Goal: Book appointment/travel/reservation

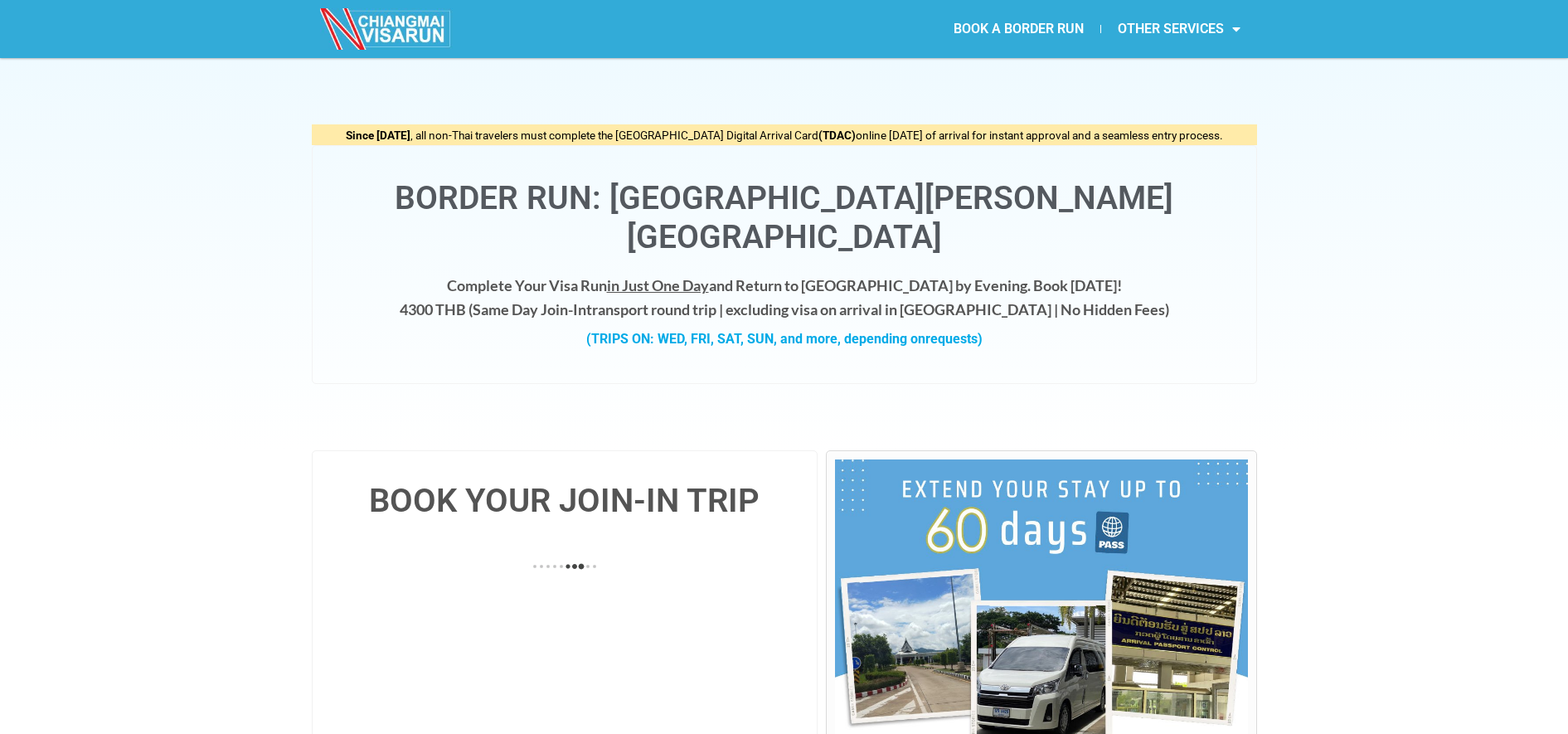
click at [1314, 588] on div "BOOK YOUR JOIN-IN TRIP" at bounding box center [784, 649] width 1568 height 397
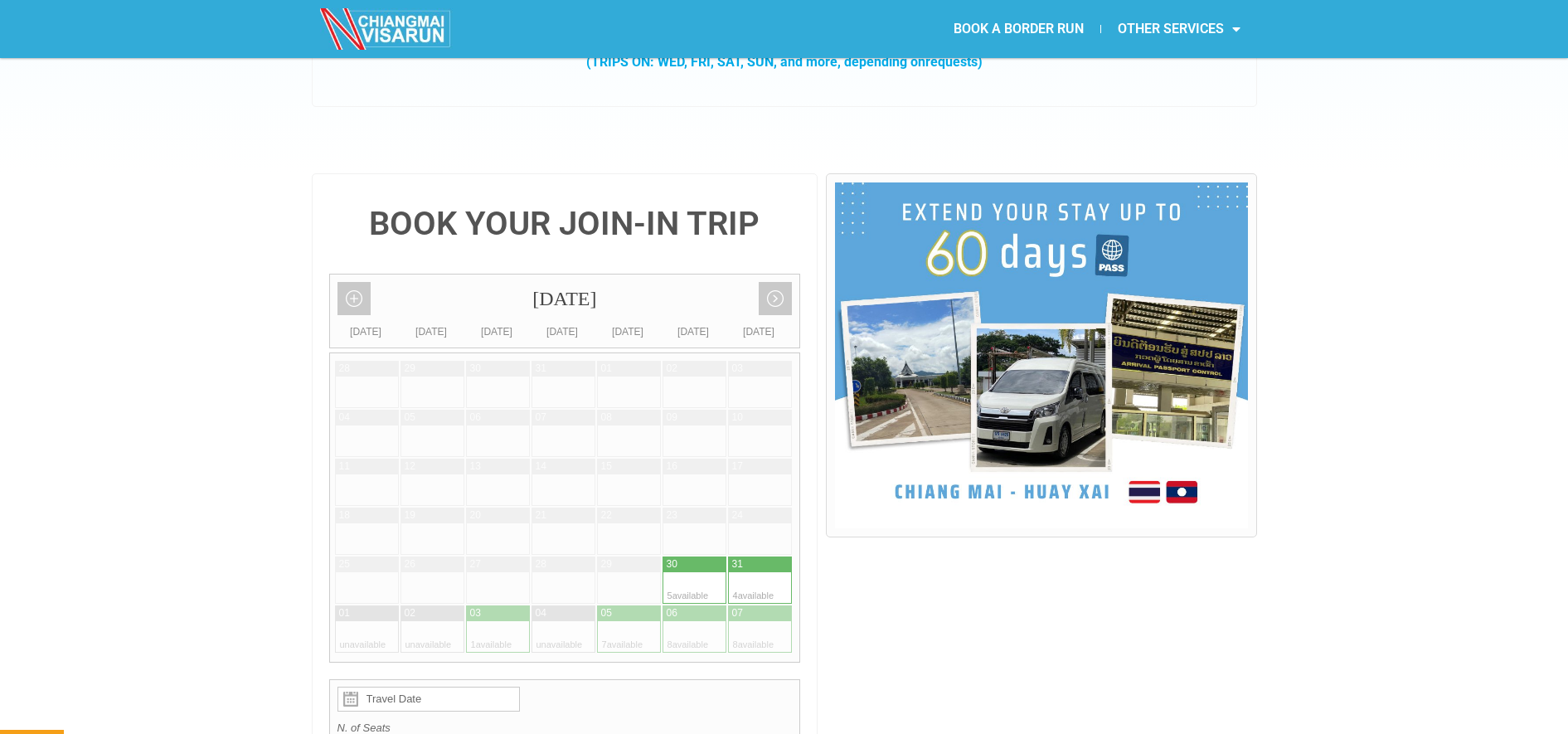
scroll to position [316, 0]
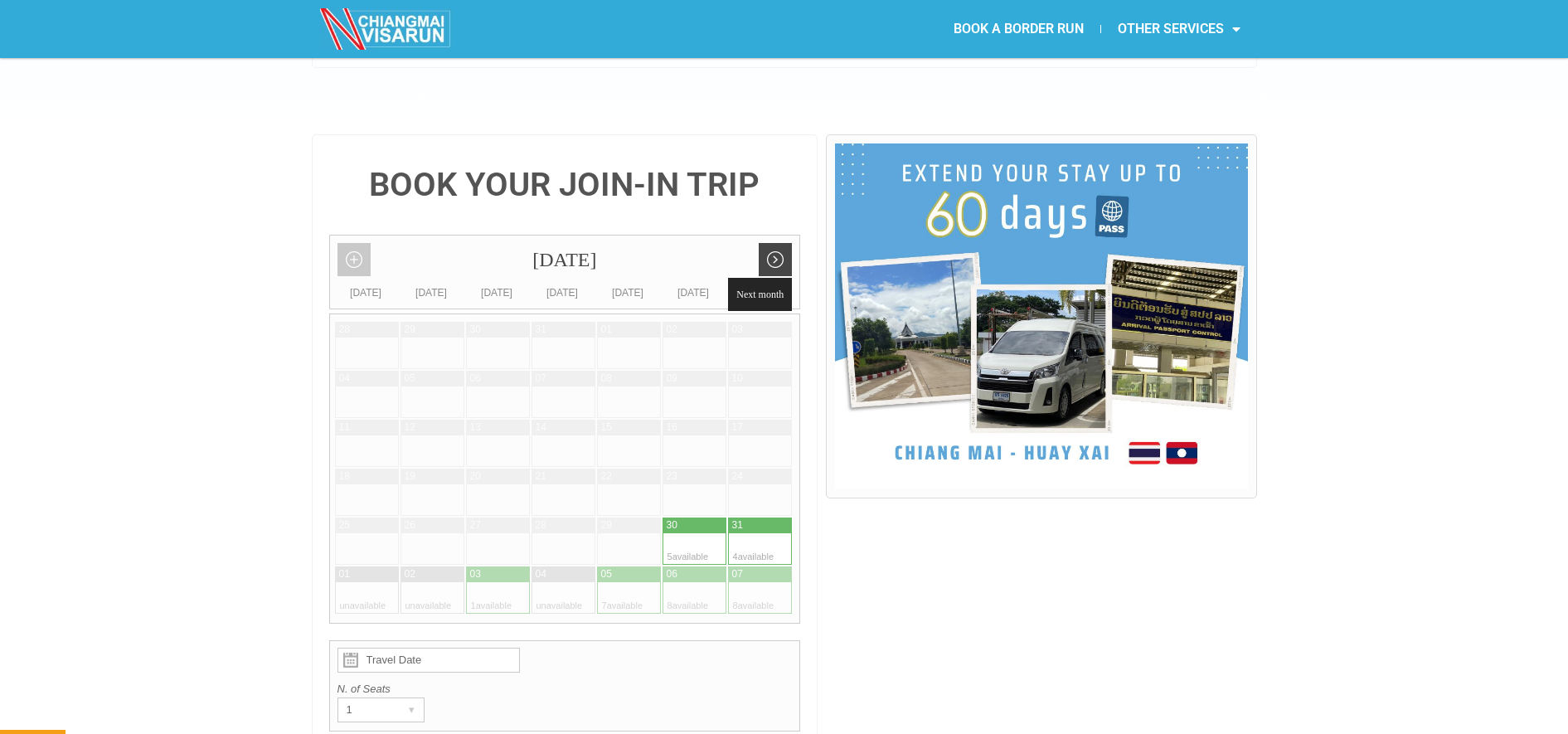
click at [764, 243] on link "Next month" at bounding box center [775, 260] width 33 height 33
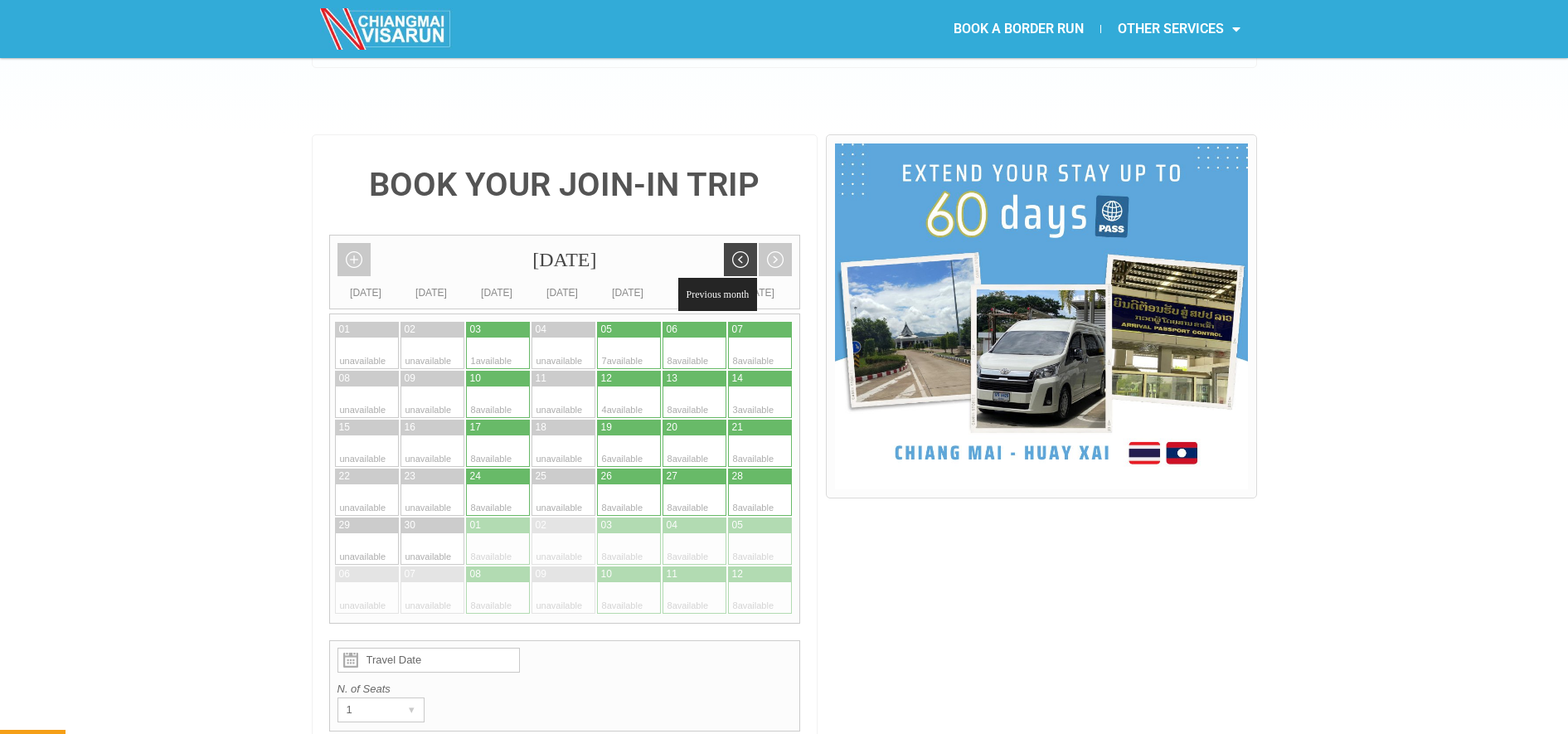
click at [732, 243] on link "Previous month" at bounding box center [741, 260] width 33 height 33
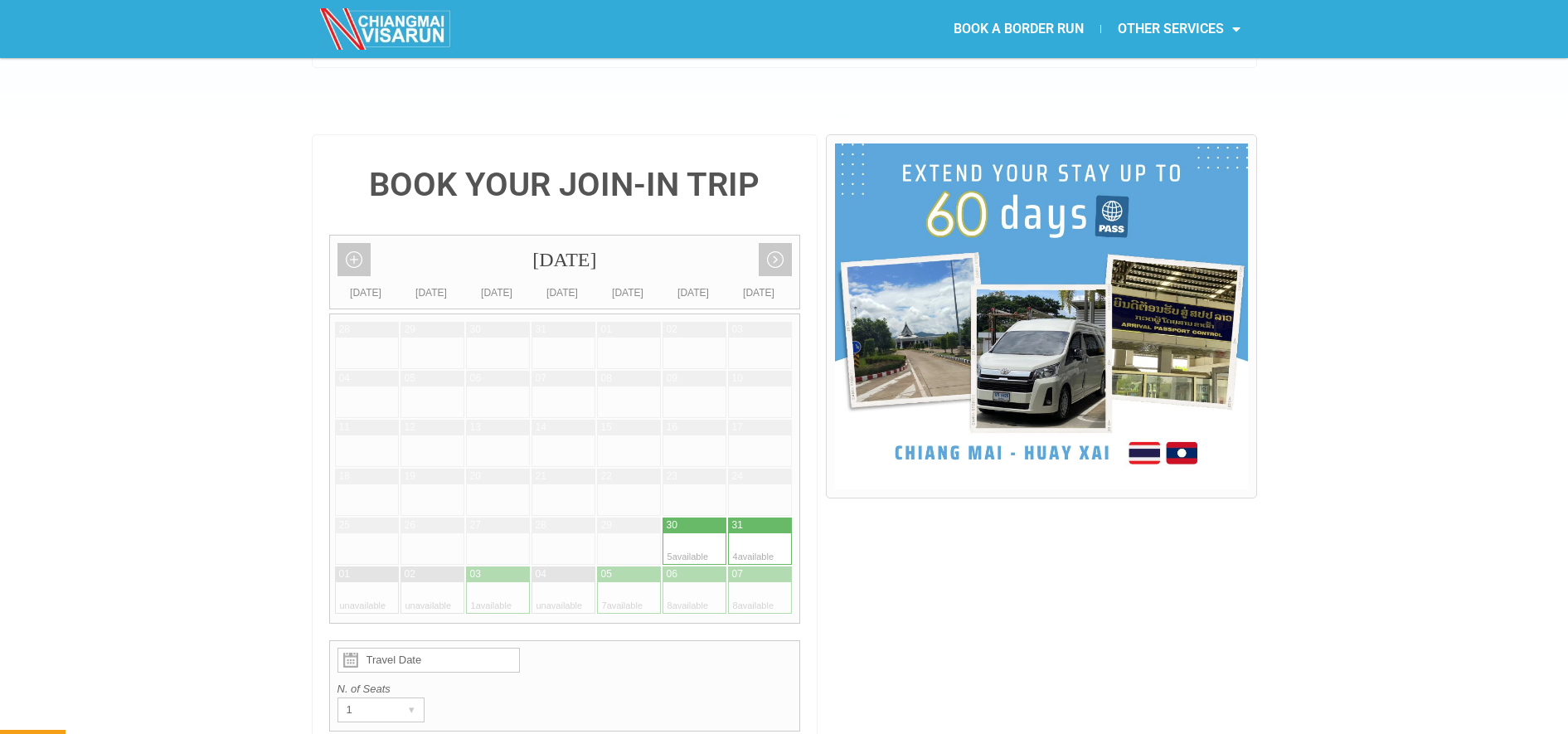
click at [752, 517] on div at bounding box center [744, 525] width 33 height 16
type input "[DATE]"
radio input "true"
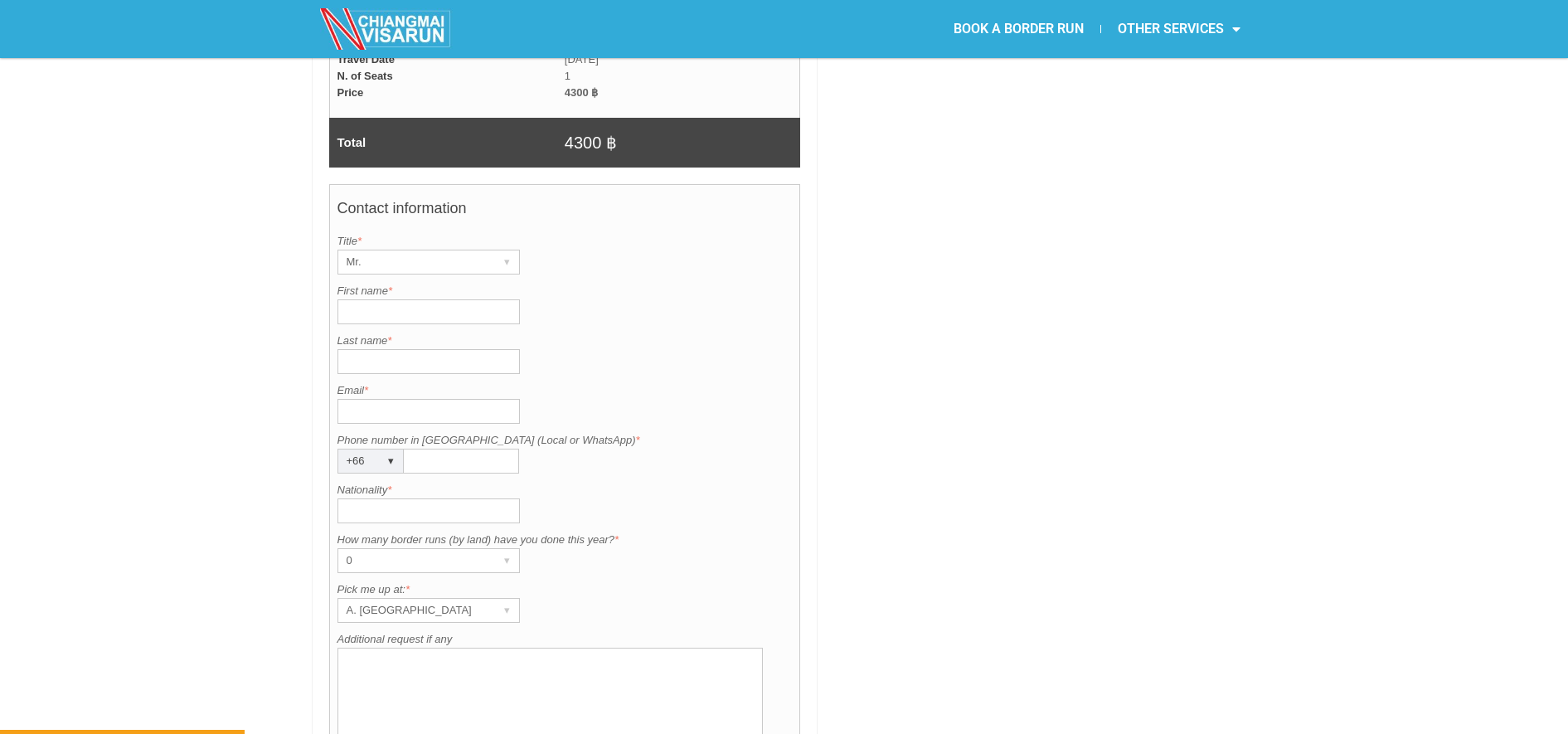
scroll to position [1198, 0]
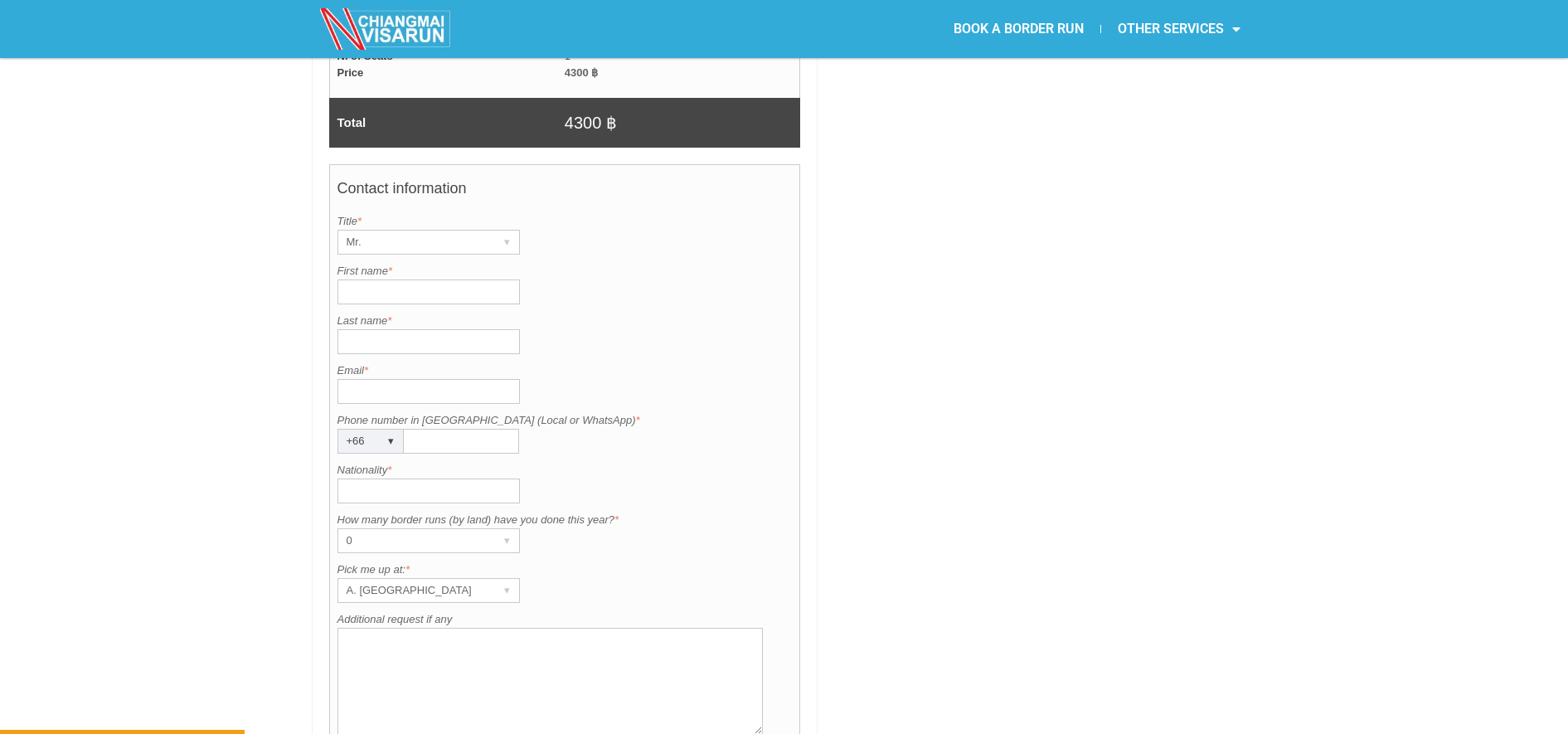
click at [374, 279] on input "First name *" at bounding box center [428, 291] width 183 height 25
click at [369, 231] on div "Mr." at bounding box center [413, 242] width 149 height 23
click at [361, 279] on input "First name *" at bounding box center [428, 291] width 183 height 25
type input "h"
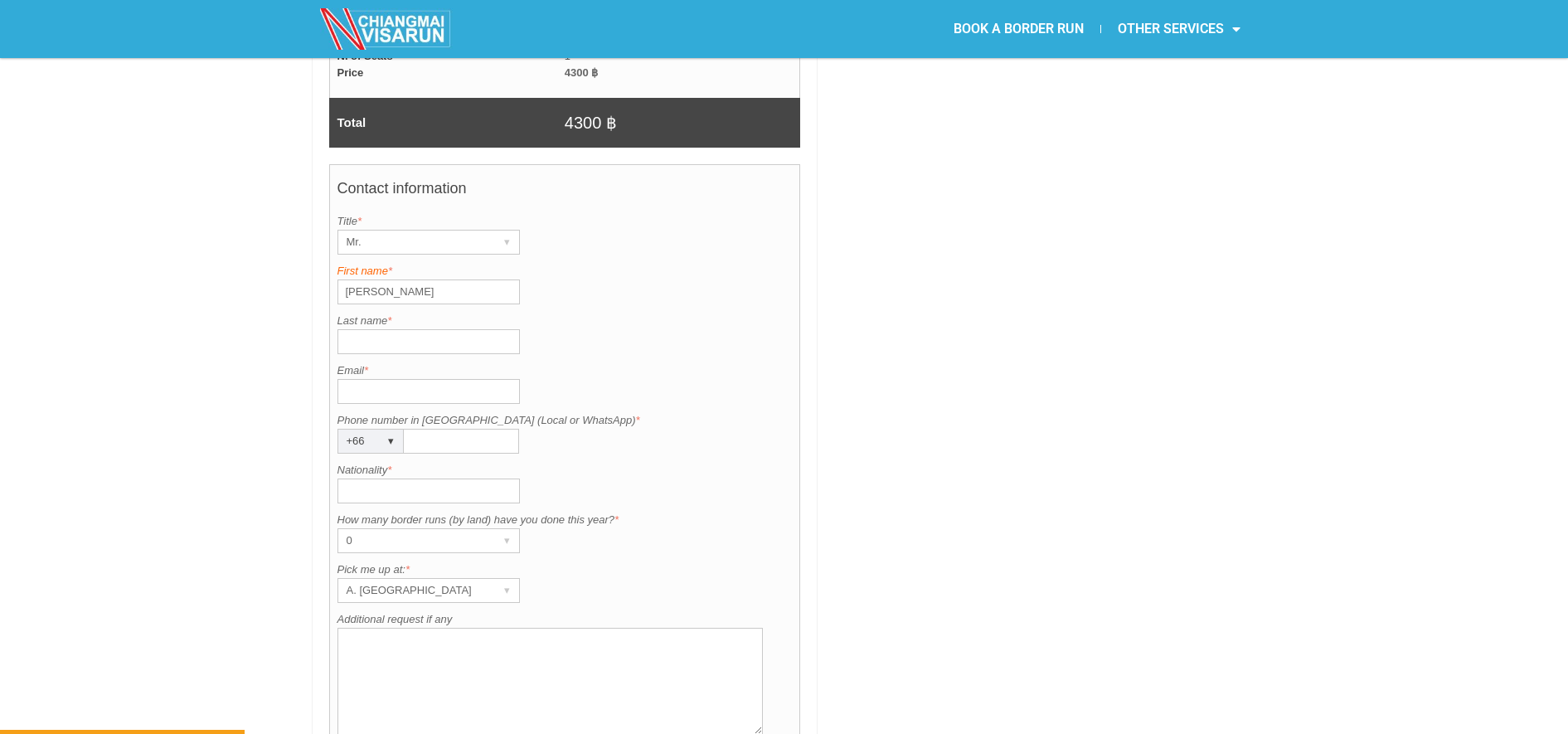
type input "[PERSON_NAME]"
type input "[EMAIL_ADDRESS][DOMAIN_NAME]"
click at [378, 428] on div "+66 ▾" at bounding box center [370, 441] width 67 height 25
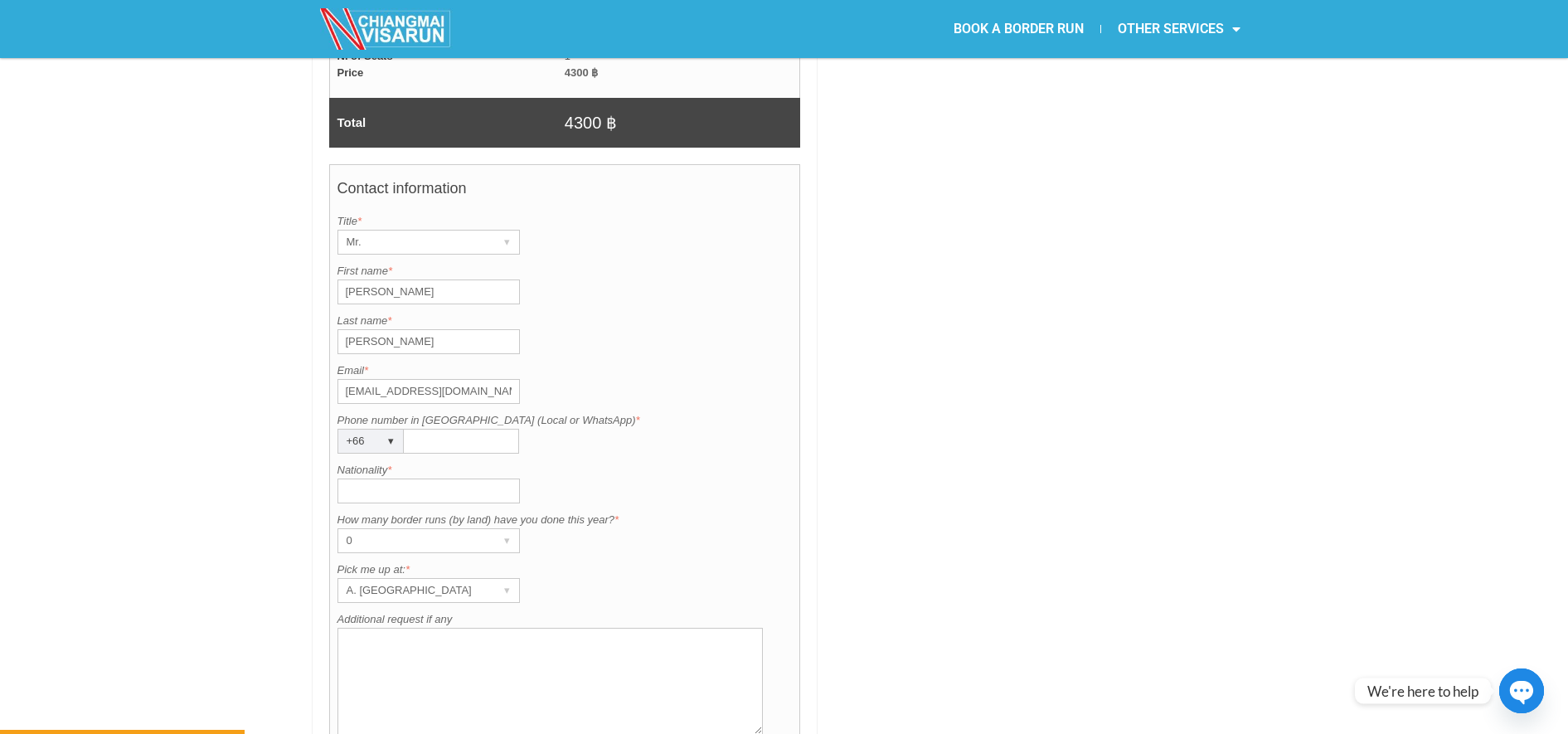
click at [378, 428] on div "+66 ▾" at bounding box center [370, 441] width 67 height 25
click at [469, 510] on li "[GEOGRAPHIC_DATA]" at bounding box center [421, 522] width 166 height 25
click at [498, 428] on input "Phone number in [GEOGRAPHIC_DATA] (Local or WhatsApp) *" at bounding box center [461, 441] width 115 height 25
type input "01067524900"
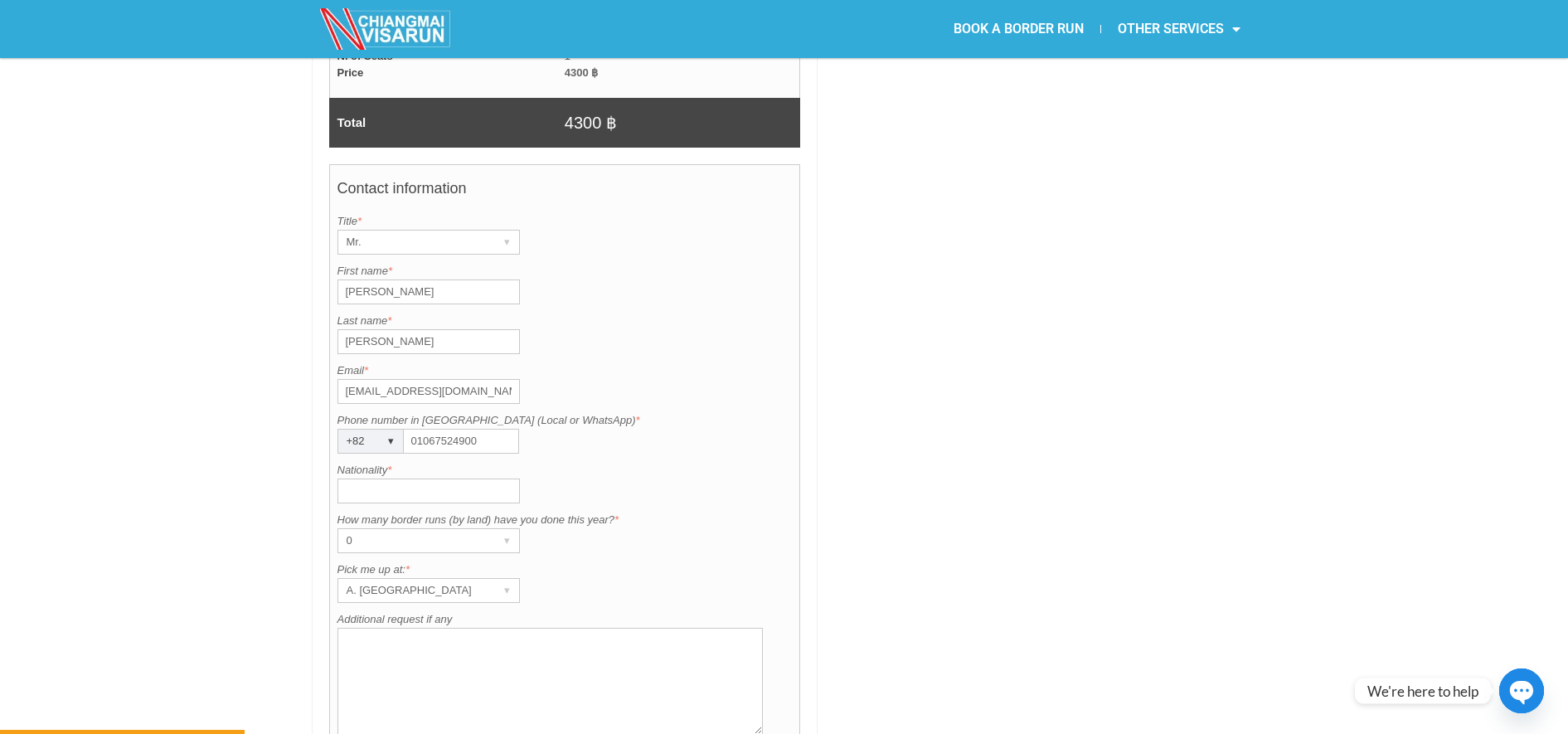
click at [452, 479] on input "Nationality *" at bounding box center [428, 491] width 183 height 25
type input "[DEMOGRAPHIC_DATA]"
click at [408, 529] on div "0" at bounding box center [413, 541] width 149 height 23
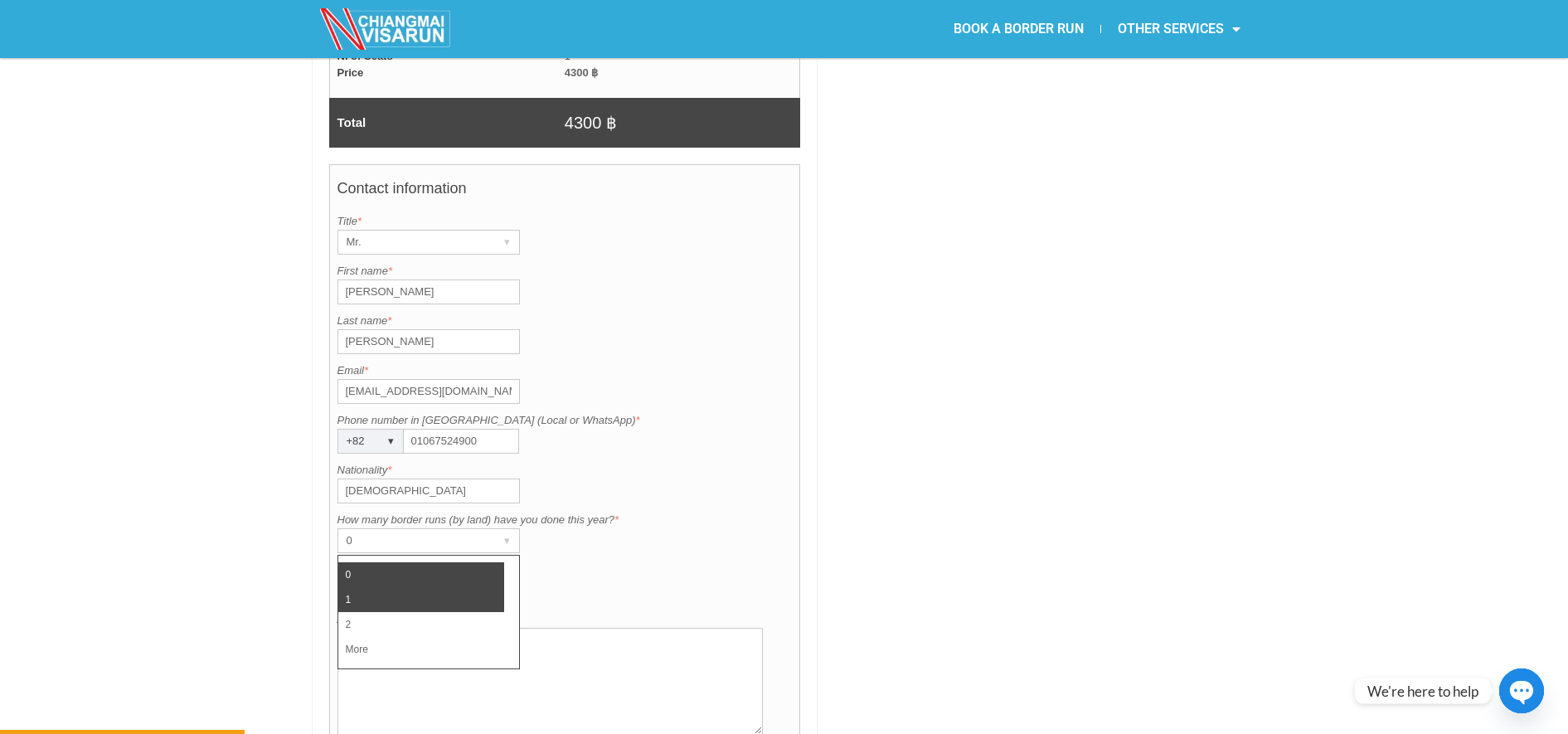
click at [367, 587] on li "1" at bounding box center [421, 600] width 166 height 25
click at [399, 579] on div "A. [GEOGRAPHIC_DATA]" at bounding box center [413, 590] width 149 height 23
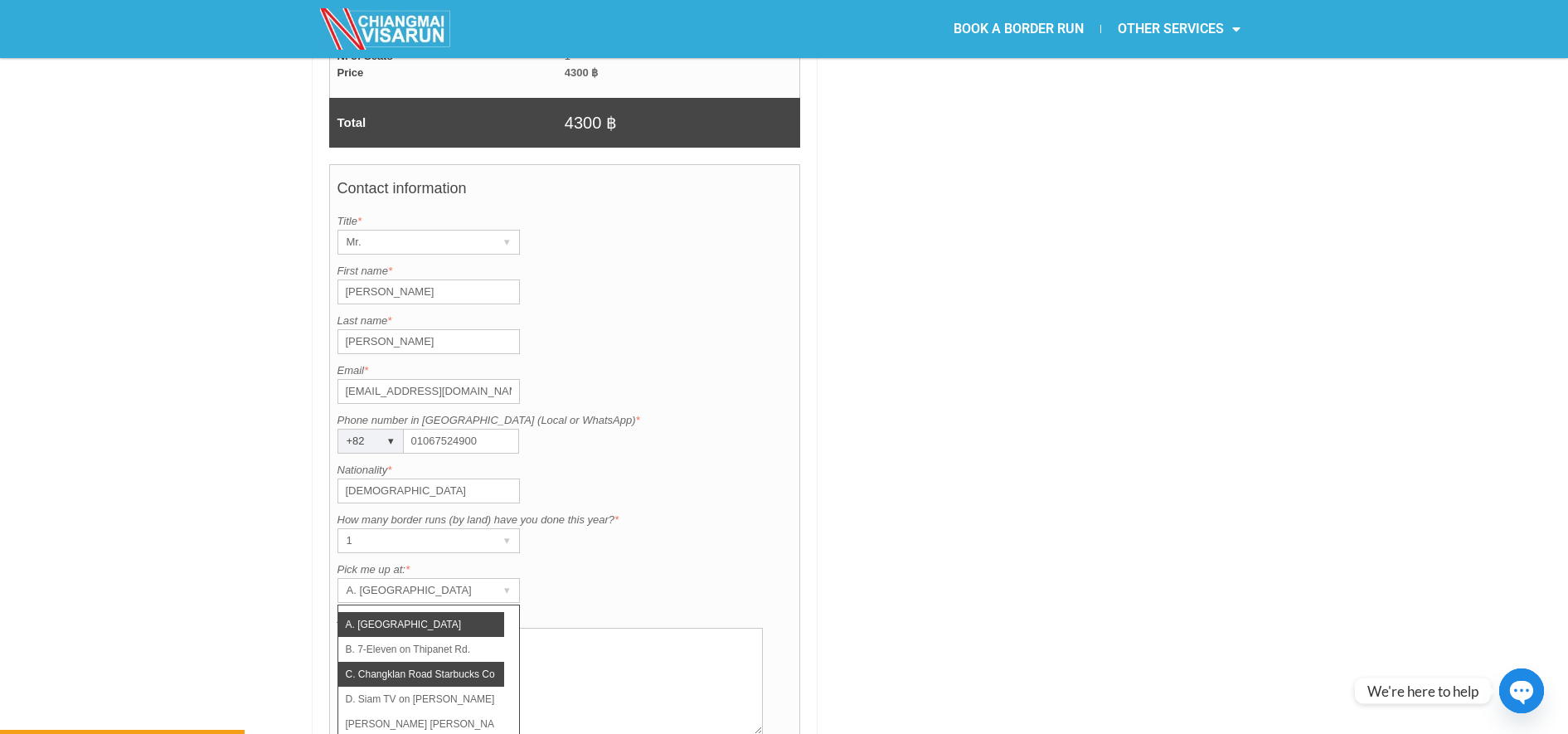
click at [457, 662] on li "C. Changklan Road Starbucks Coffee" at bounding box center [421, 674] width 166 height 25
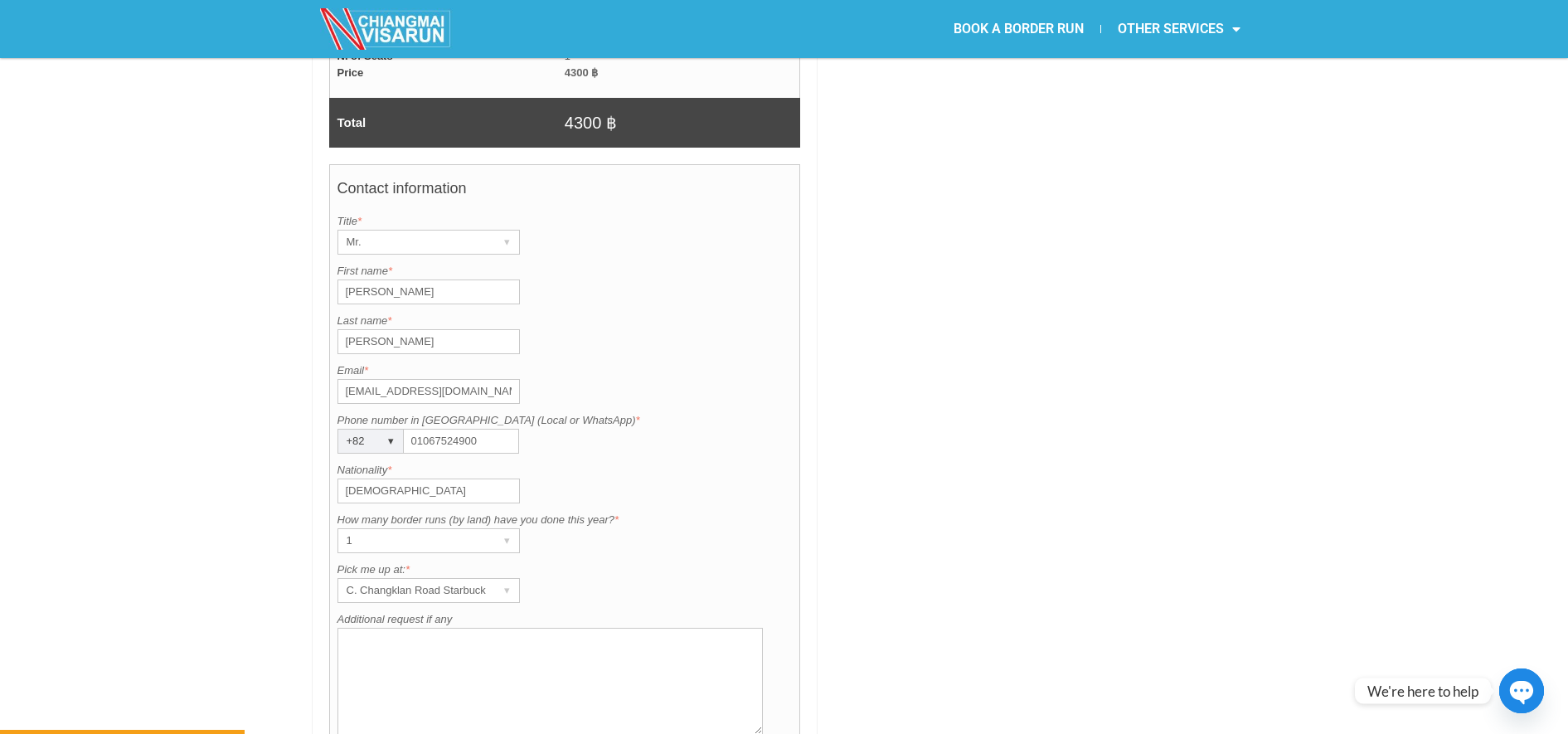
click at [457, 636] on textarea "Additional request if any" at bounding box center [550, 681] width 427 height 107
drag, startPoint x: 809, startPoint y: 544, endPoint x: 807, endPoint y: 567, distance: 23.1
click at [807, 567] on div "BOOK YOUR JOIN-IN TRIP [DATE] Add month view Remove month view Next month Previ…" at bounding box center [565, 99] width 507 height 1694
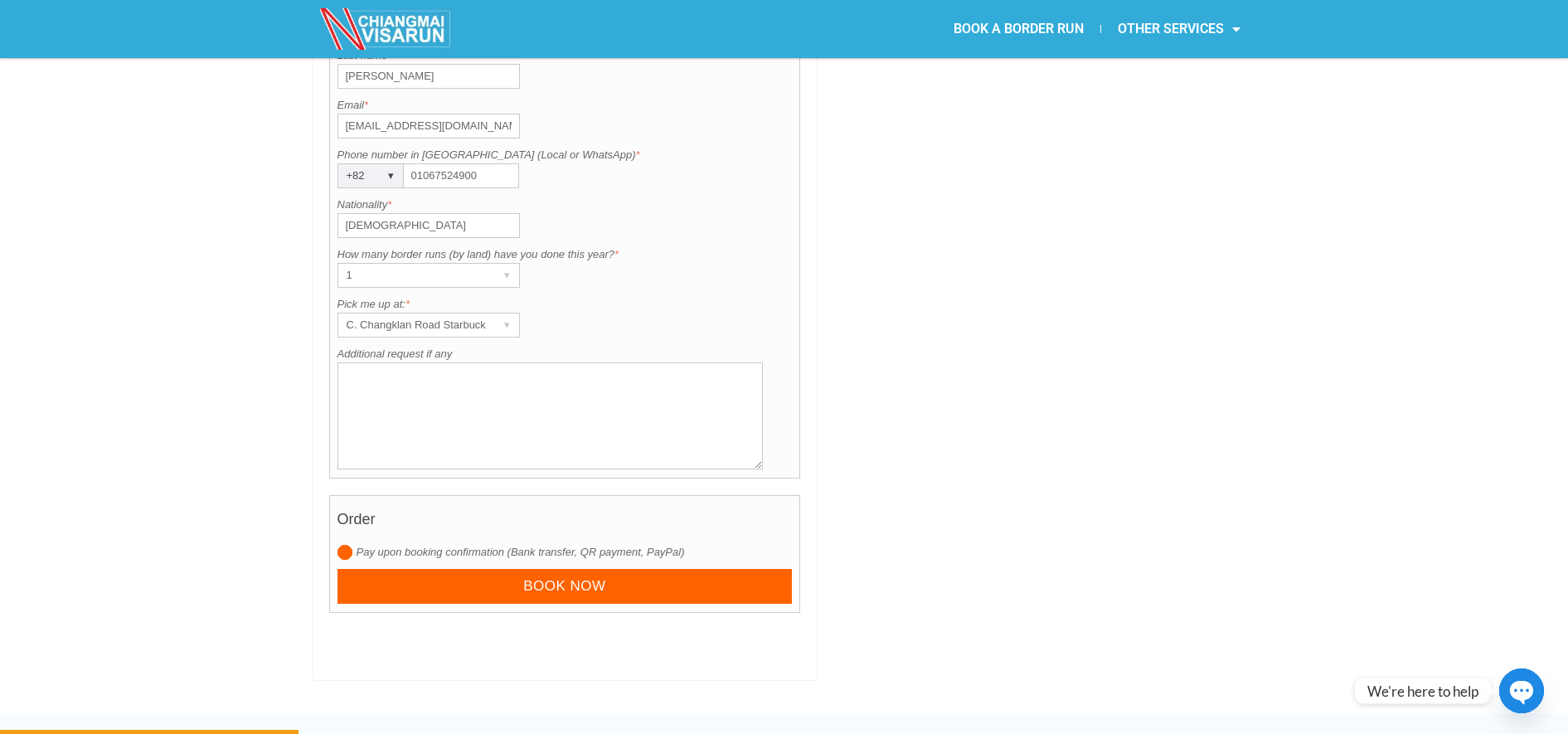
scroll to position [1464, 0]
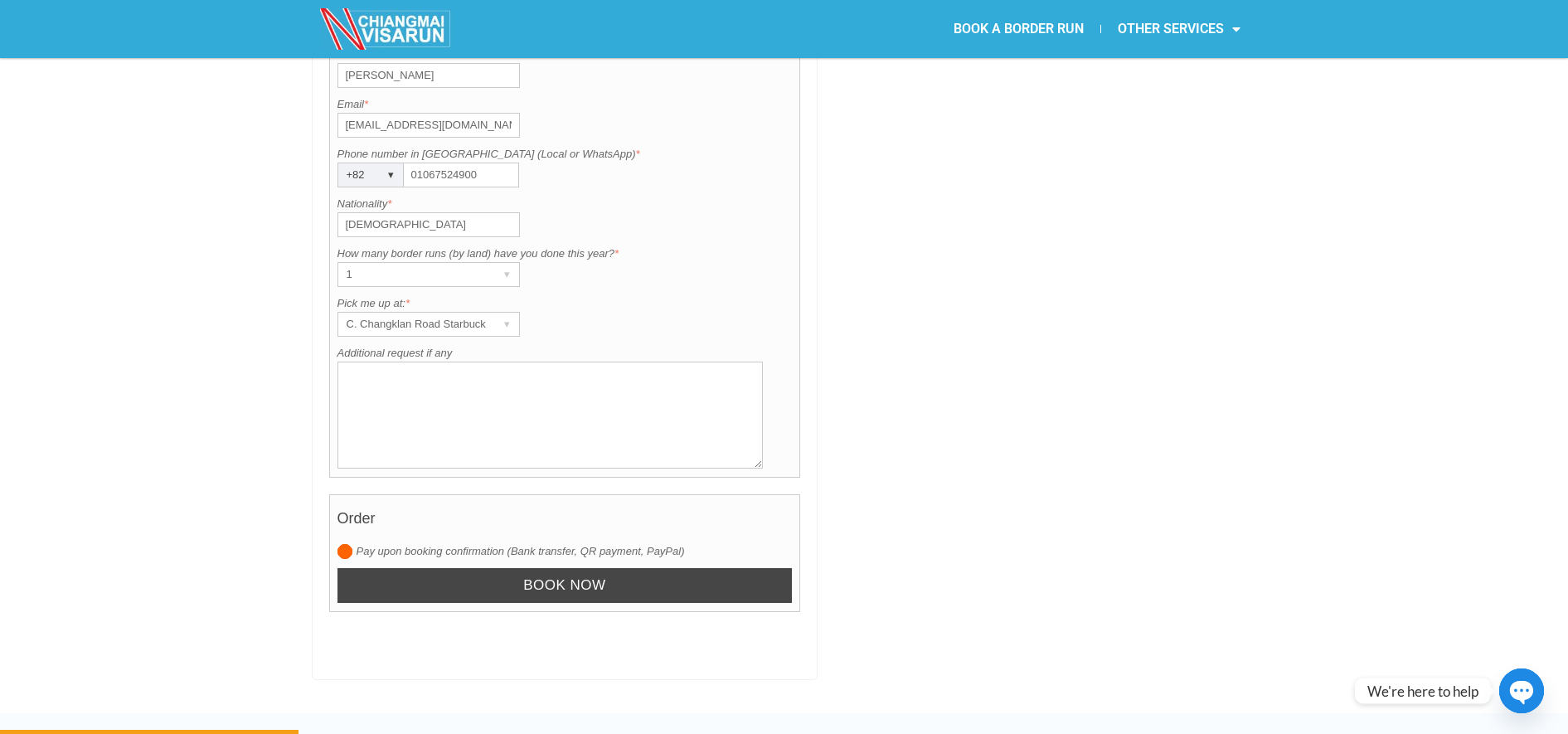
drag, startPoint x: 807, startPoint y: 567, endPoint x: 766, endPoint y: 562, distance: 41.3
click at [766, 568] on input "Book now" at bounding box center [565, 586] width 456 height 36
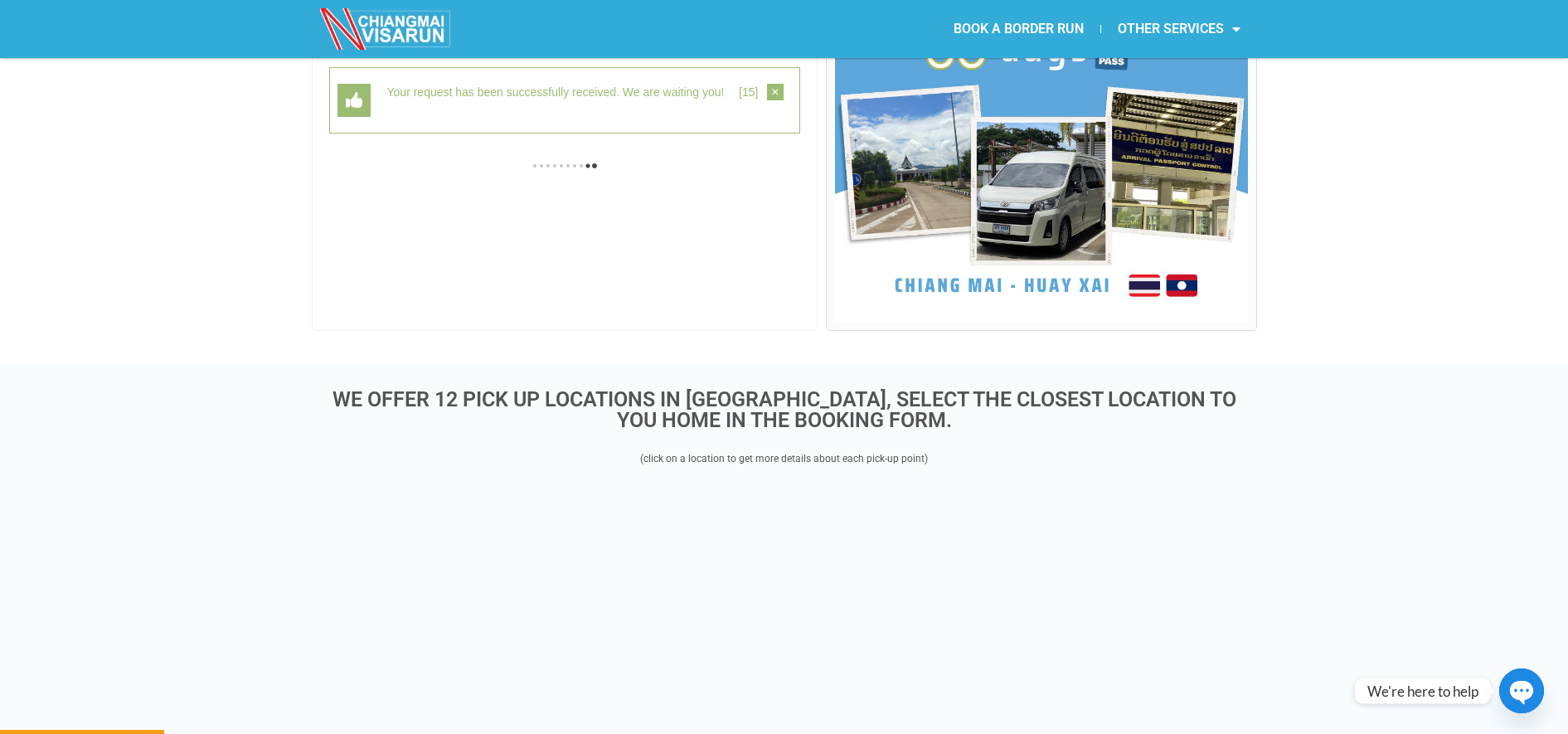
scroll to position [428, 0]
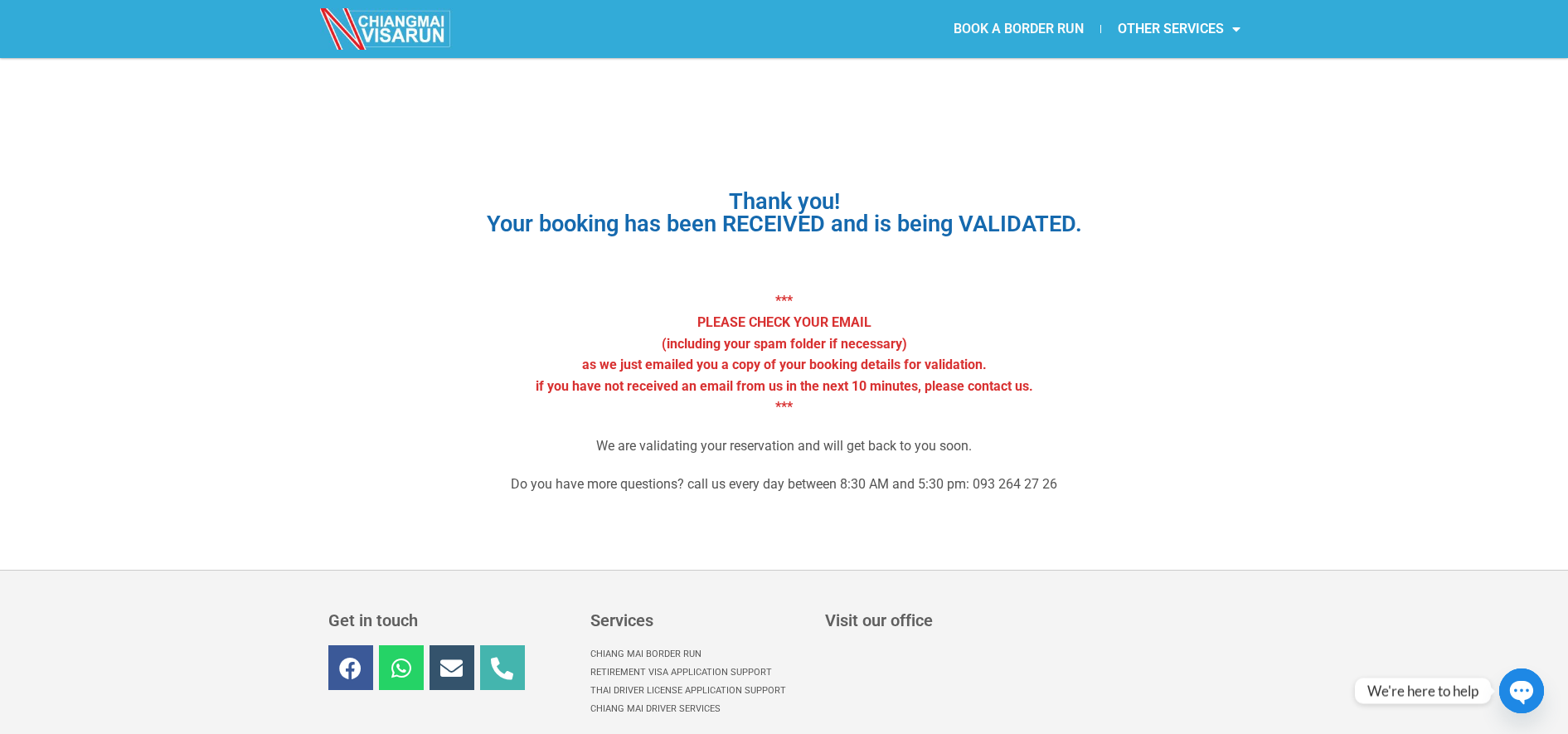
click at [1030, 27] on link "BOOK A BORDER RUN" at bounding box center [1018, 28] width 163 height 38
